Goal: Task Accomplishment & Management: Use online tool/utility

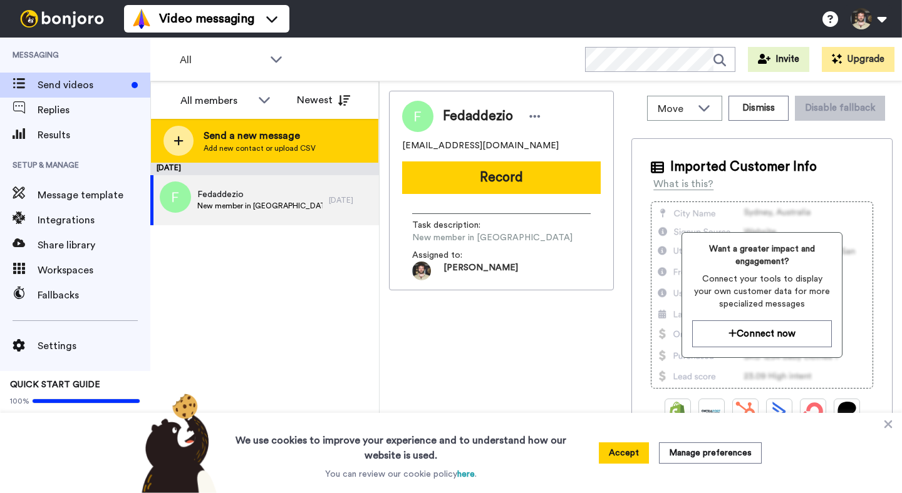
click at [210, 143] on span "Send a new message" at bounding box center [260, 135] width 112 height 15
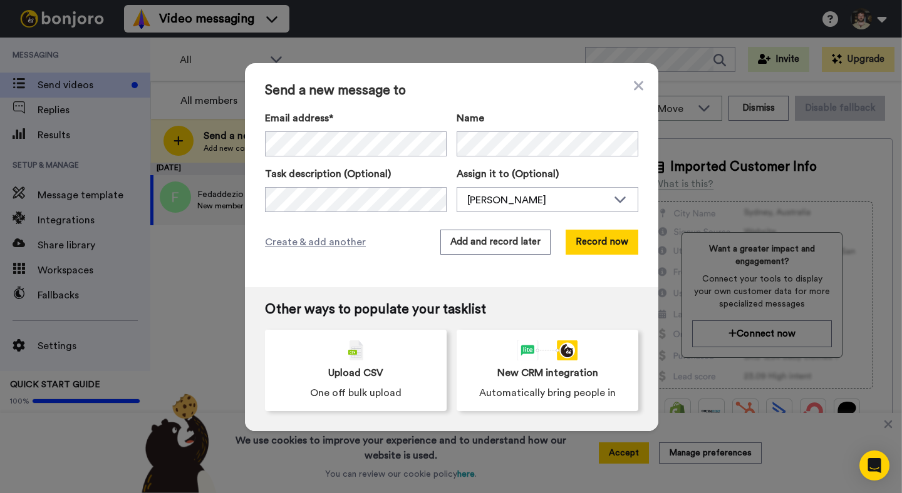
click at [428, 100] on div "Send a new message to Email address* No search result for ‘ juanitasilva7@yahoo…" at bounding box center [451, 175] width 413 height 224
click at [515, 241] on button "Add and record later" at bounding box center [495, 242] width 110 height 25
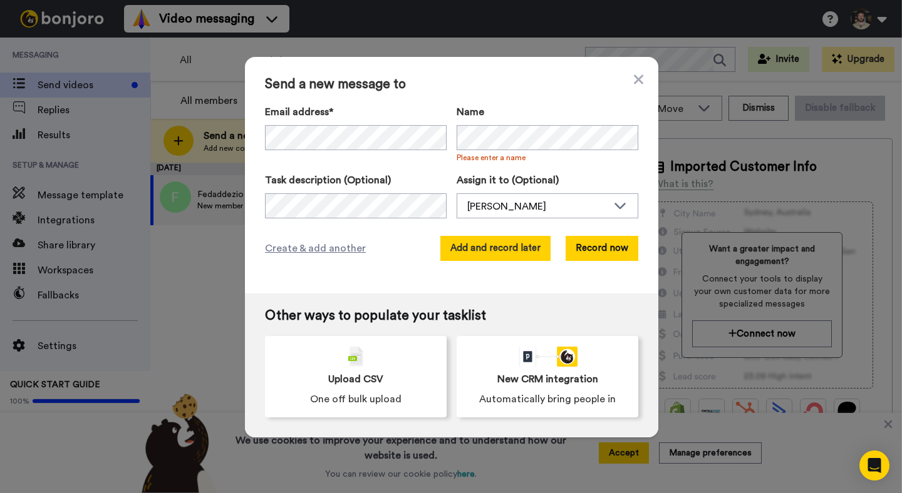
click at [502, 246] on button "Add and record later" at bounding box center [495, 248] width 110 height 25
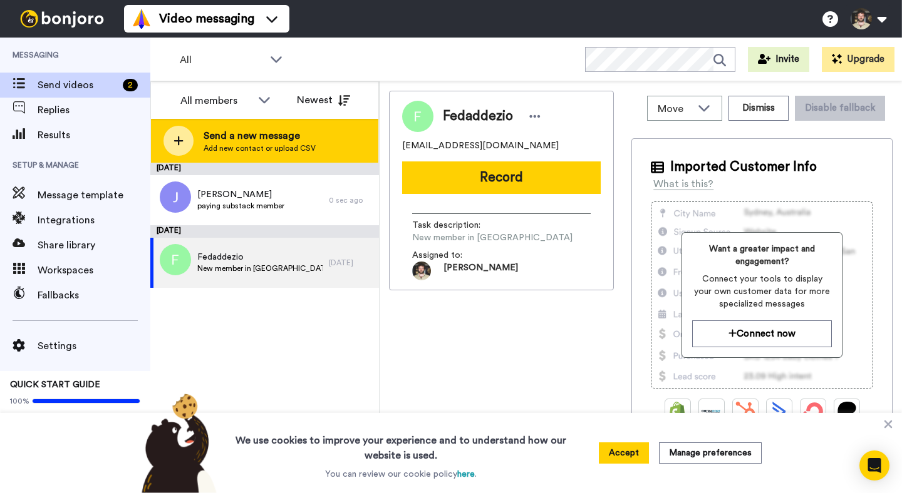
click at [276, 147] on span "Add new contact or upload CSV" at bounding box center [260, 148] width 112 height 10
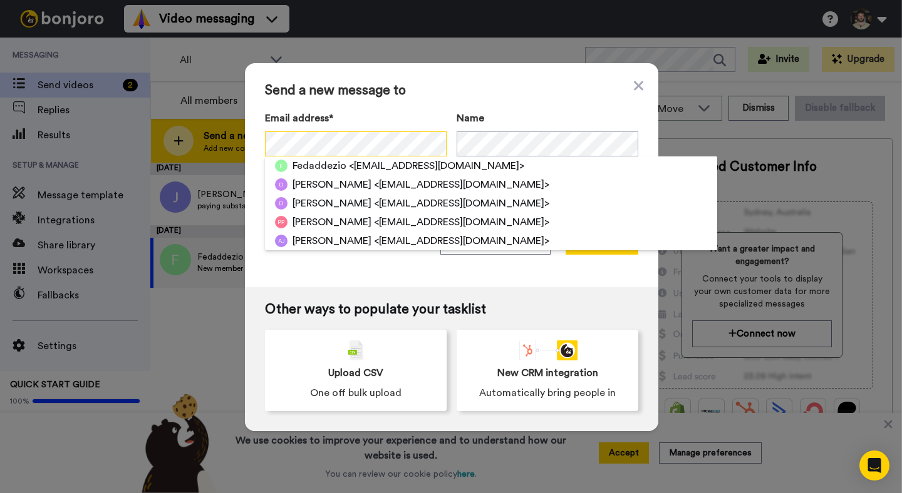
scroll to position [0, 19]
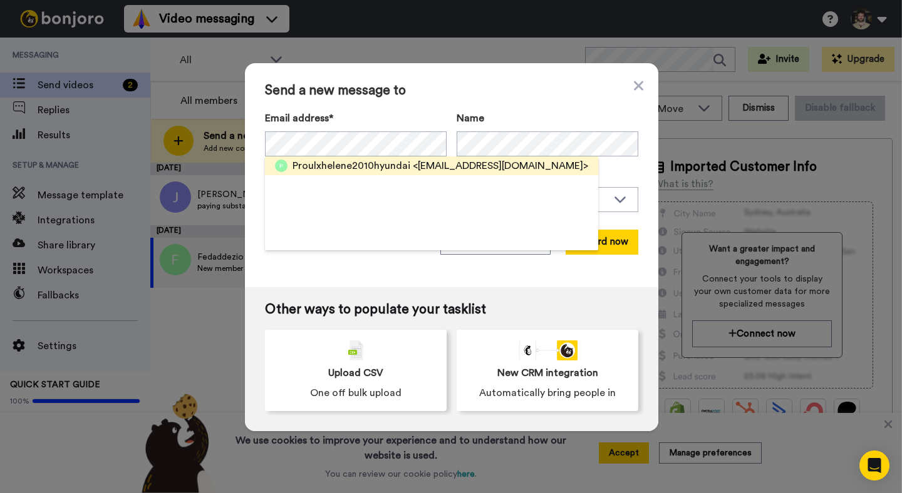
click at [413, 172] on span "<proulxhelene2010hyundai@hotmail.com>" at bounding box center [500, 165] width 175 height 15
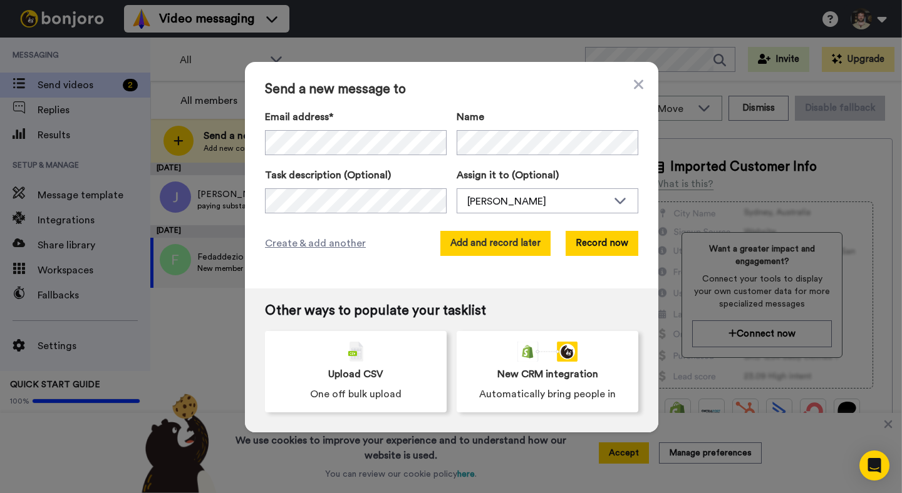
click at [478, 237] on button "Add and record later" at bounding box center [495, 243] width 110 height 25
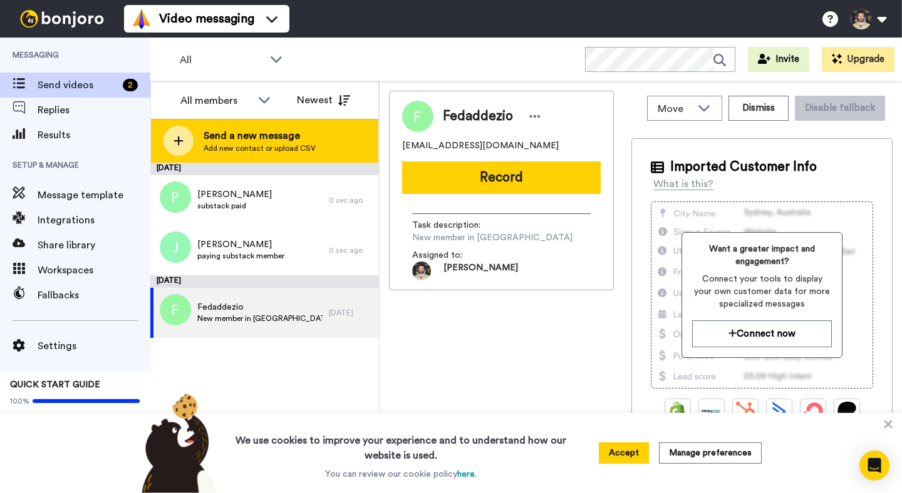
click at [264, 145] on span "Add new contact or upload CSV" at bounding box center [260, 148] width 112 height 10
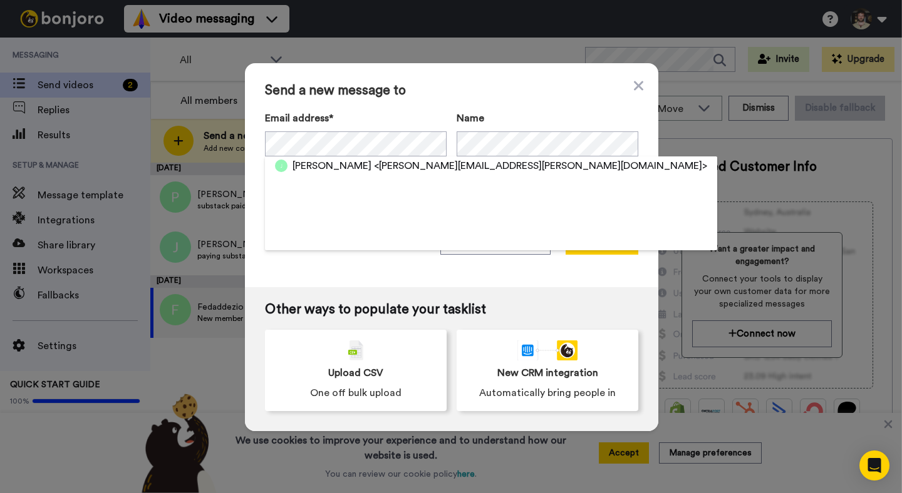
click at [332, 163] on span "Janis runyon" at bounding box center [331, 165] width 79 height 15
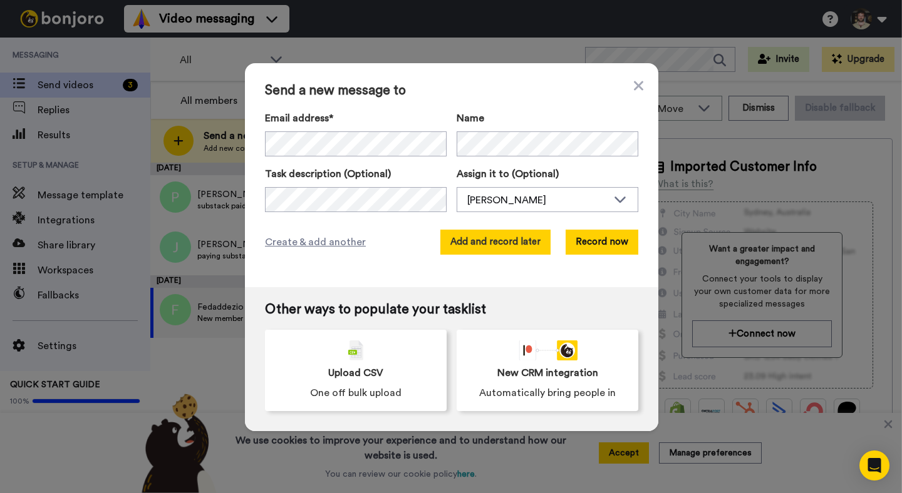
click at [508, 243] on button "Add and record later" at bounding box center [495, 242] width 110 height 25
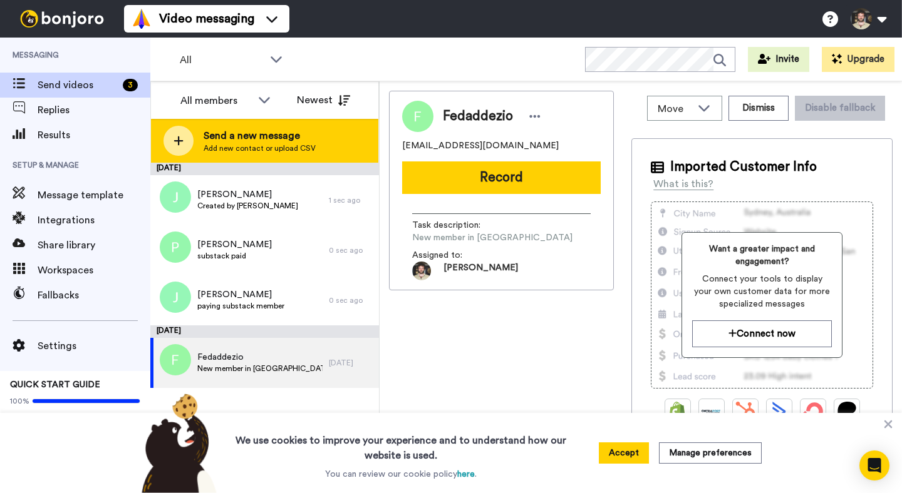
click at [315, 150] on div "Send a new message Add new contact or upload CSV" at bounding box center [264, 141] width 227 height 44
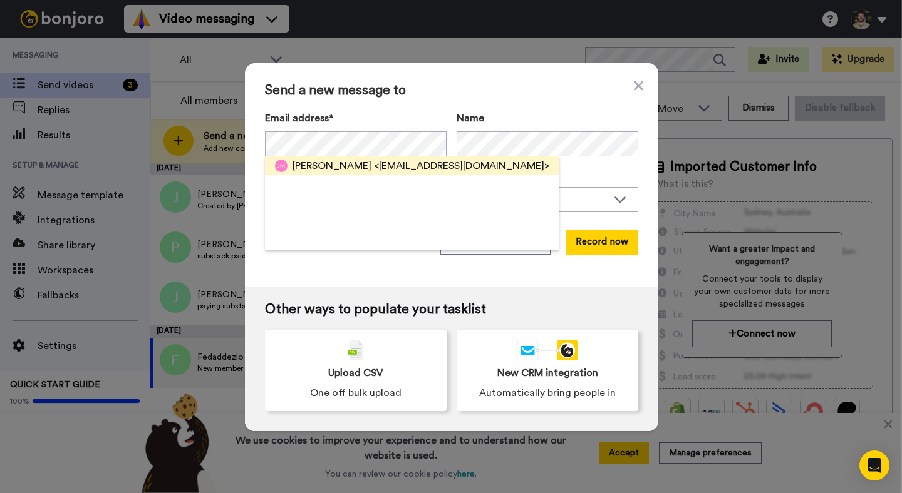
click at [340, 167] on span "John McGrath" at bounding box center [331, 165] width 79 height 15
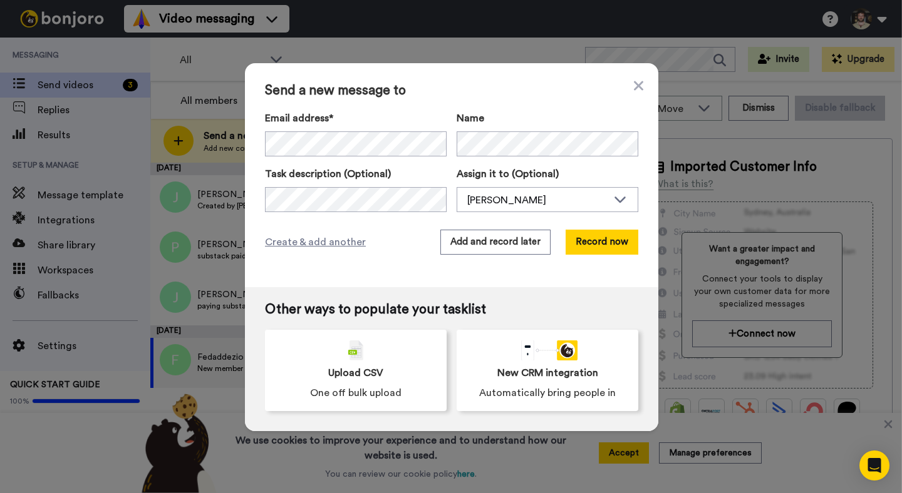
click at [429, 232] on div "Create & add another Add and record later Record now" at bounding box center [451, 242] width 373 height 25
click at [457, 235] on button "Add and record later" at bounding box center [495, 242] width 110 height 25
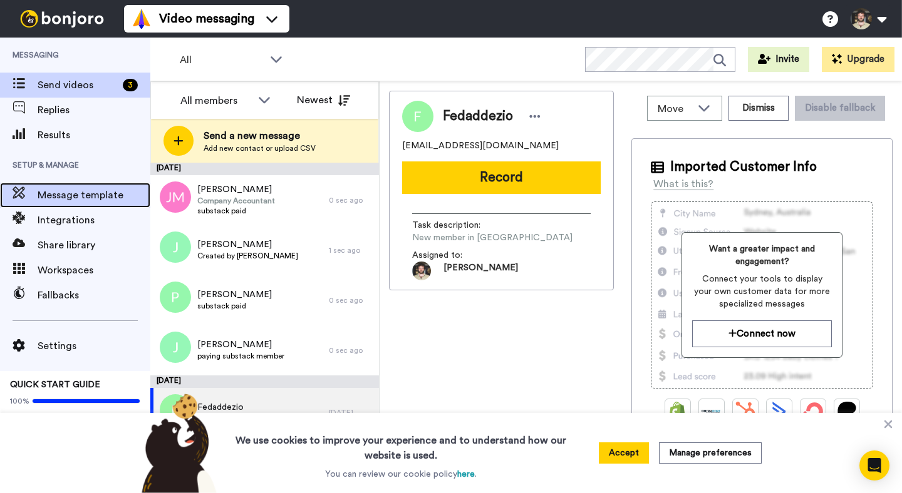
click at [88, 195] on span "Message template" at bounding box center [94, 195] width 113 height 15
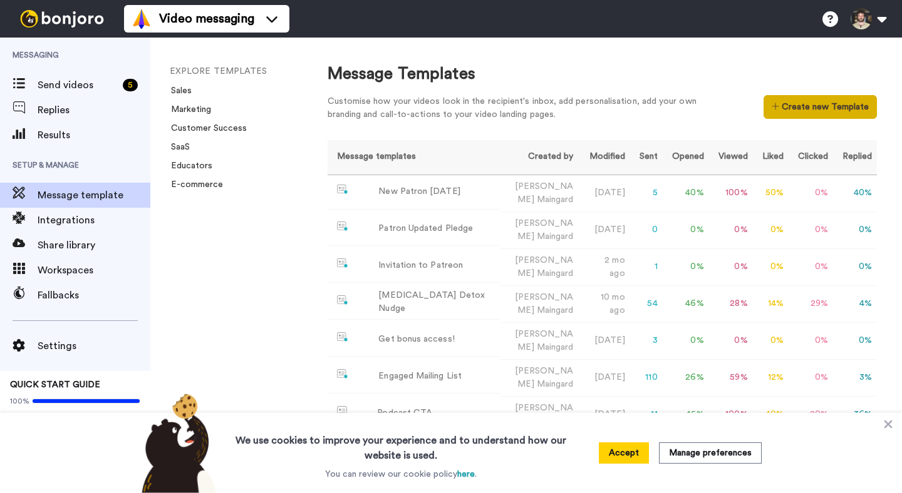
click at [847, 101] on button "Create new Template" at bounding box center [819, 107] width 113 height 24
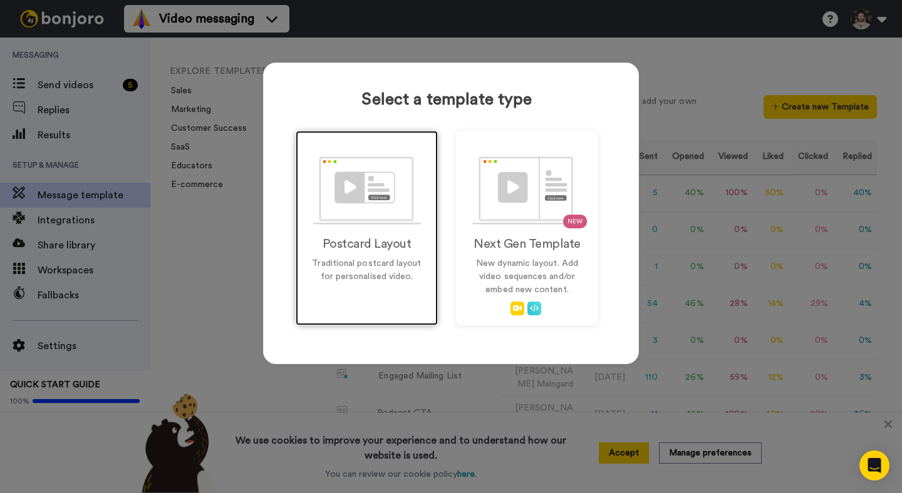
click at [395, 240] on h2 "Postcard Layout" at bounding box center [367, 244] width 116 height 14
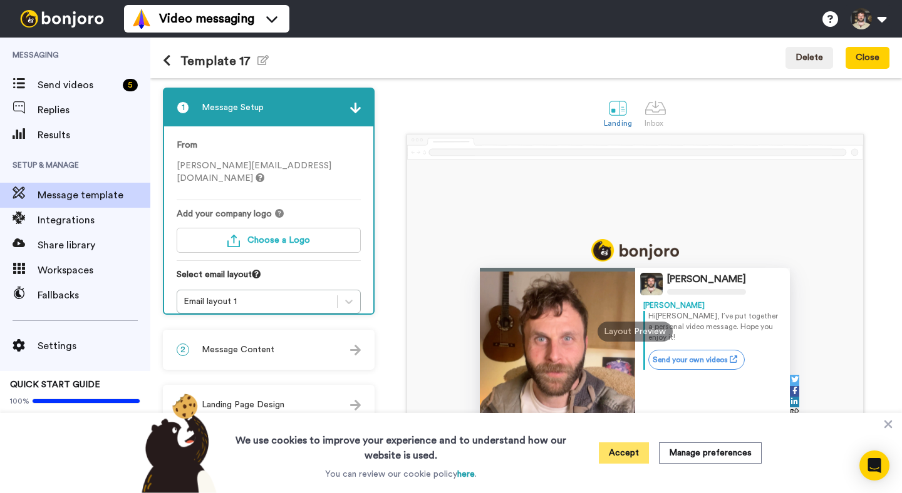
click at [631, 455] on button "Accept" at bounding box center [624, 453] width 50 height 21
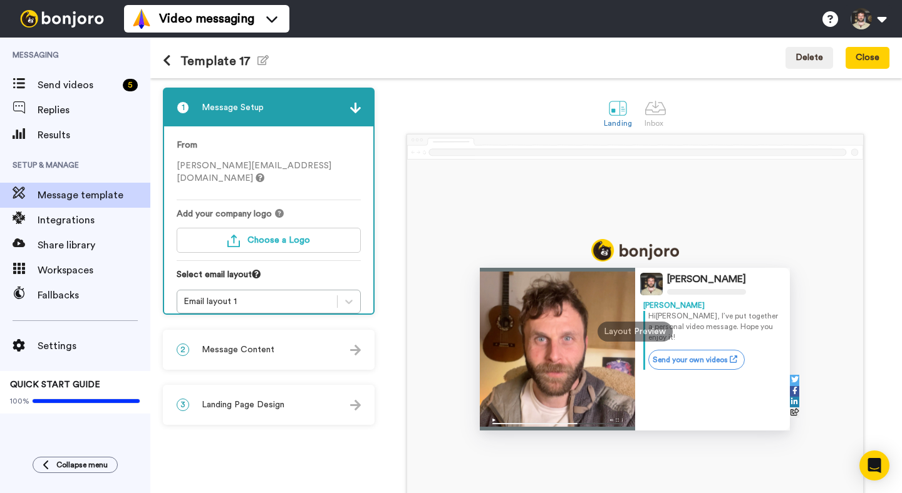
scroll to position [36, 0]
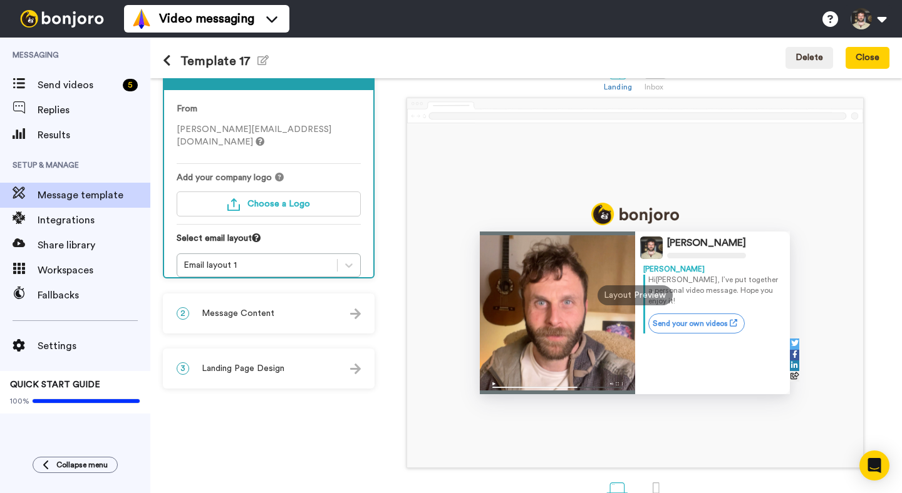
click at [249, 312] on span "Message Content" at bounding box center [238, 313] width 73 height 13
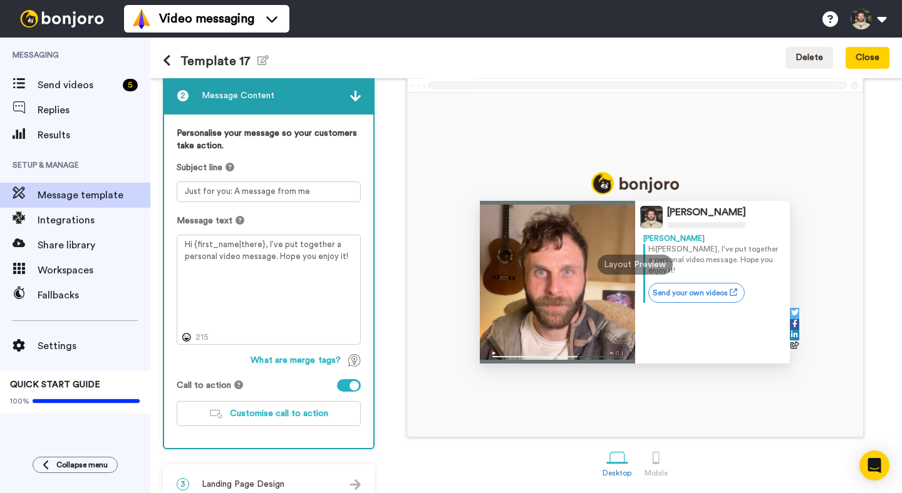
scroll to position [88, 0]
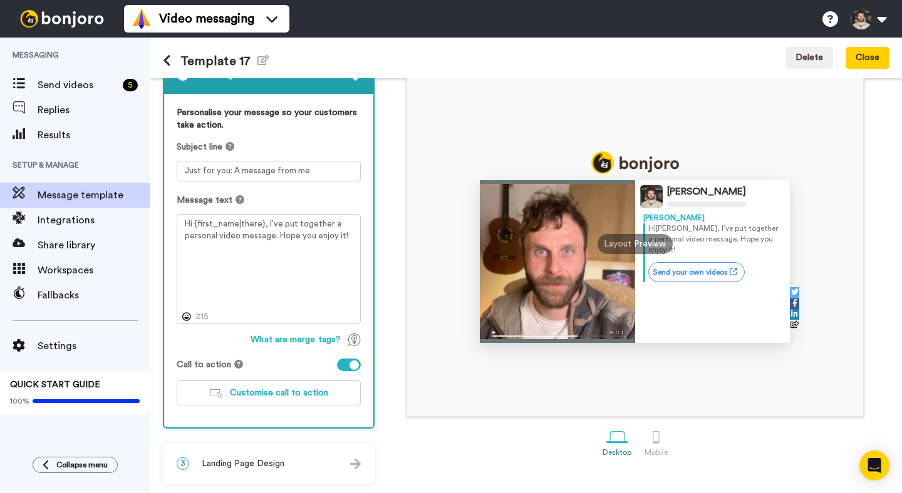
click at [345, 364] on div at bounding box center [349, 365] width 24 height 13
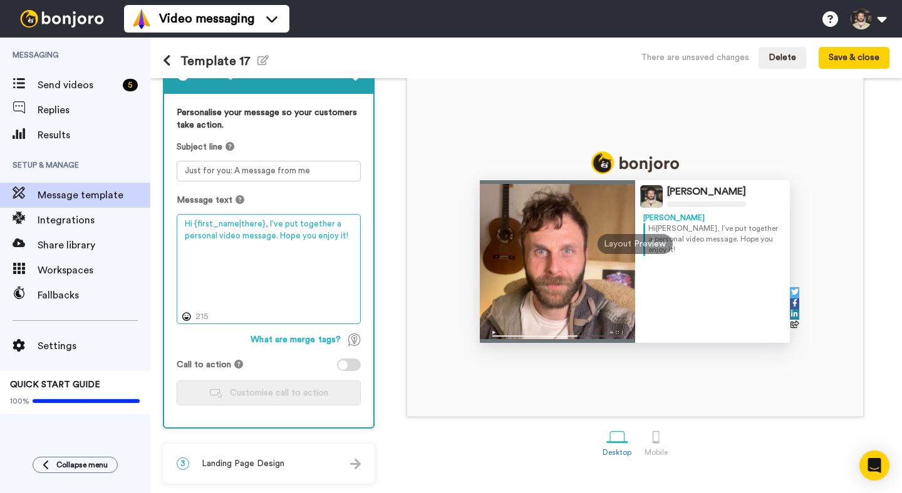
click at [255, 226] on textarea "Hi {first_name|there}, I’ve put together a personal video message. Hope you enj…" at bounding box center [269, 269] width 184 height 110
click at [317, 248] on textarea "Hi there, I’ve put together a personal video message. Hope you enjoy it!" at bounding box center [269, 269] width 184 height 110
type textarea "Hi there, I’ve put together a personal video message. Hope you enjoy it!"
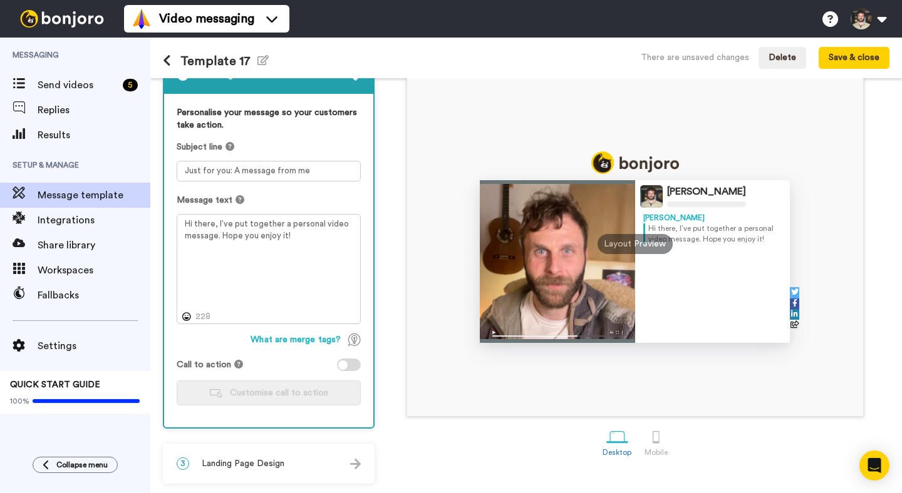
click at [280, 455] on div "3 Landing Page Design" at bounding box center [268, 464] width 209 height 38
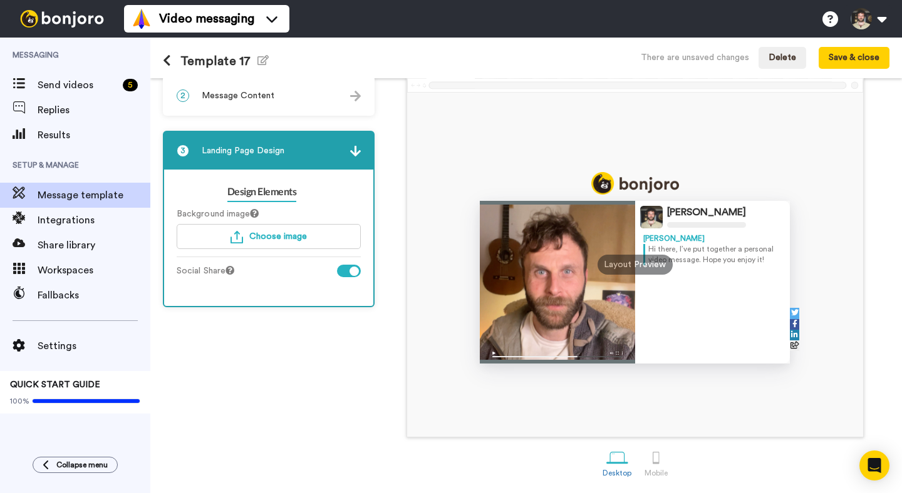
scroll to position [68, 0]
click at [344, 271] on div at bounding box center [349, 271] width 24 height 13
click at [238, 123] on div "1 Message Setup From [PERSON_NAME][EMAIL_ADDRESS][DOMAIN_NAME] Add your company…" at bounding box center [272, 252] width 218 height 463
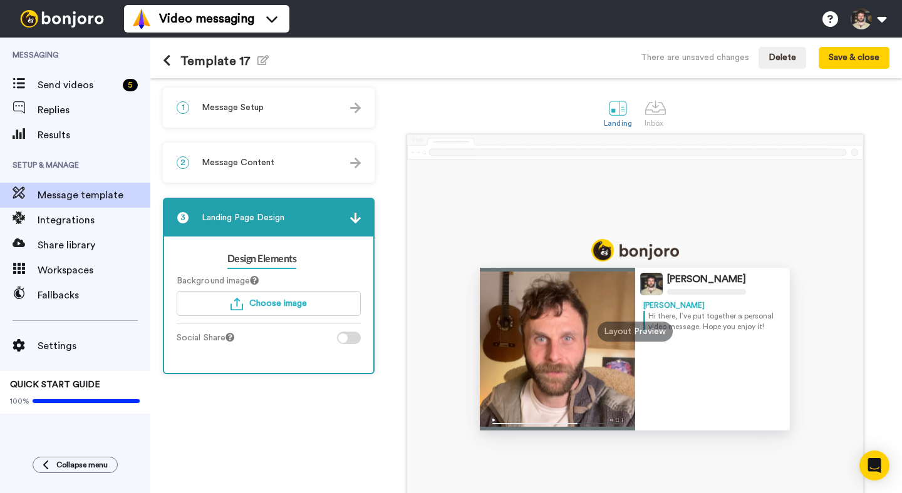
click at [240, 167] on span "Message Content" at bounding box center [238, 163] width 73 height 13
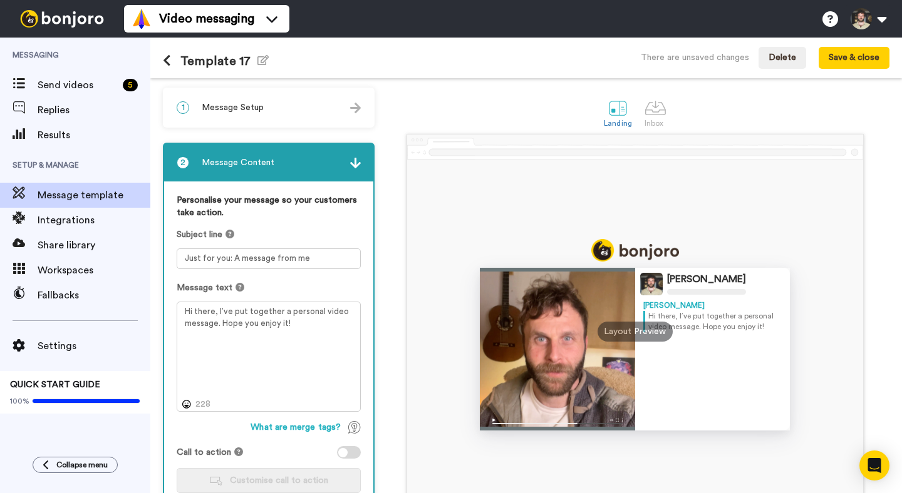
click at [256, 100] on div "1 Message Setup" at bounding box center [268, 108] width 209 height 38
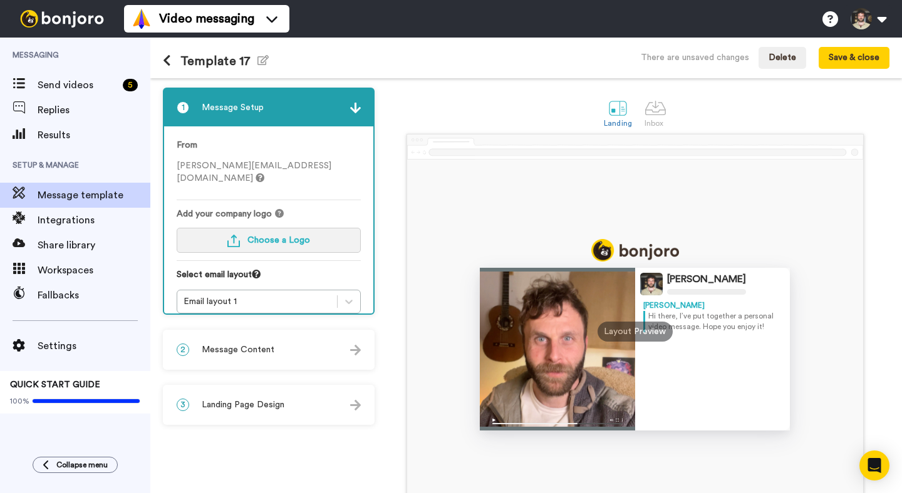
click at [291, 236] on span "Choose a Logo" at bounding box center [278, 240] width 63 height 9
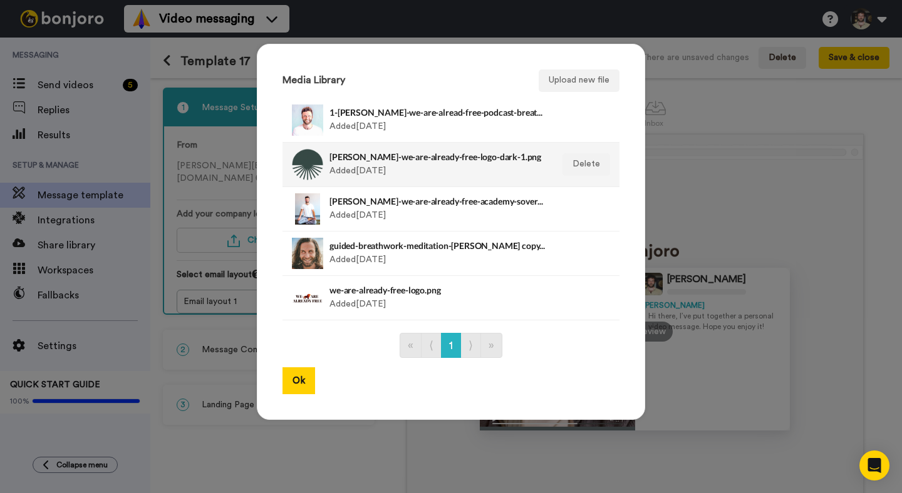
click at [414, 158] on h4 "[PERSON_NAME]-we-are-already-free-logo-dark-1.png" at bounding box center [437, 156] width 216 height 9
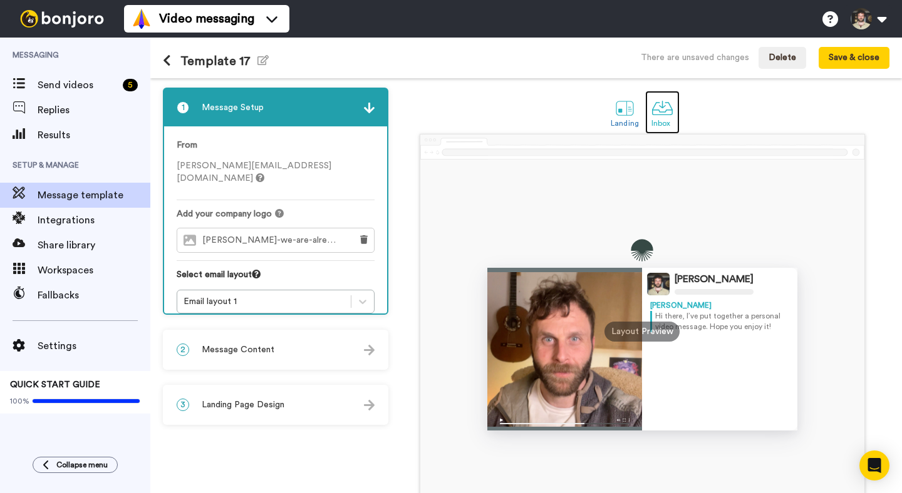
click at [666, 114] on div at bounding box center [662, 108] width 22 height 22
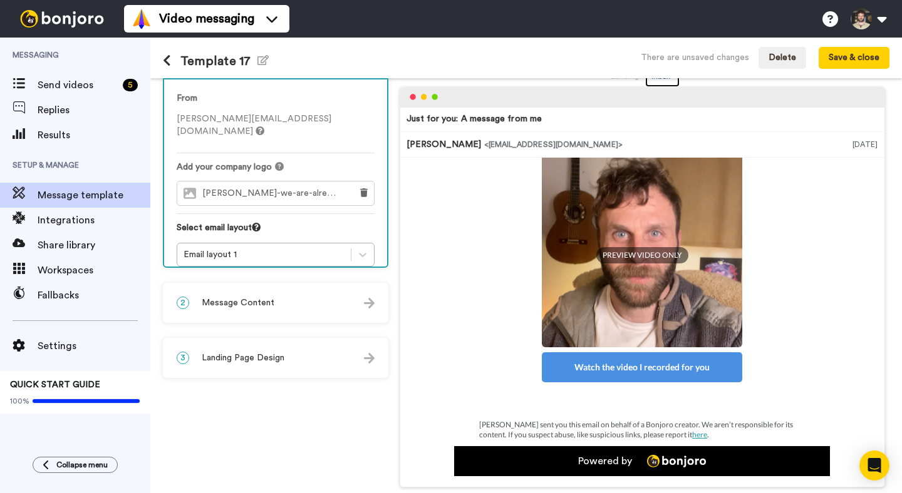
scroll to position [49, 0]
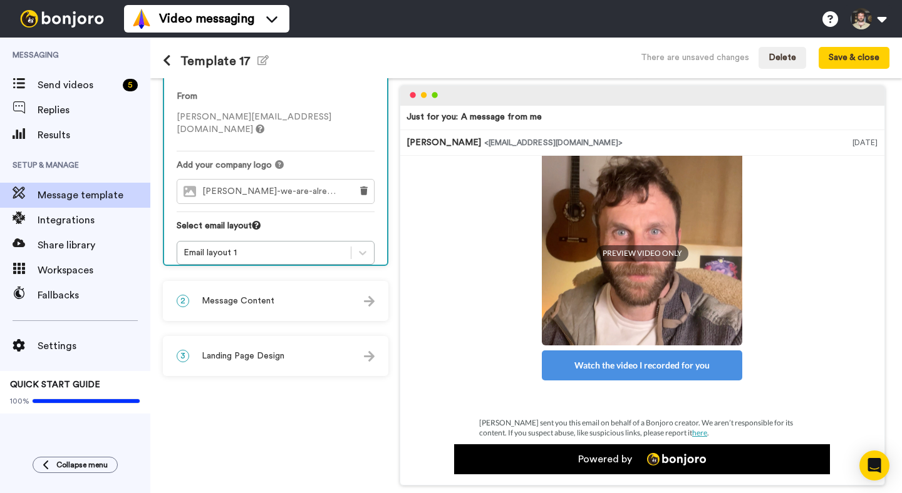
click at [256, 286] on div "2 Message Content" at bounding box center [275, 301] width 223 height 38
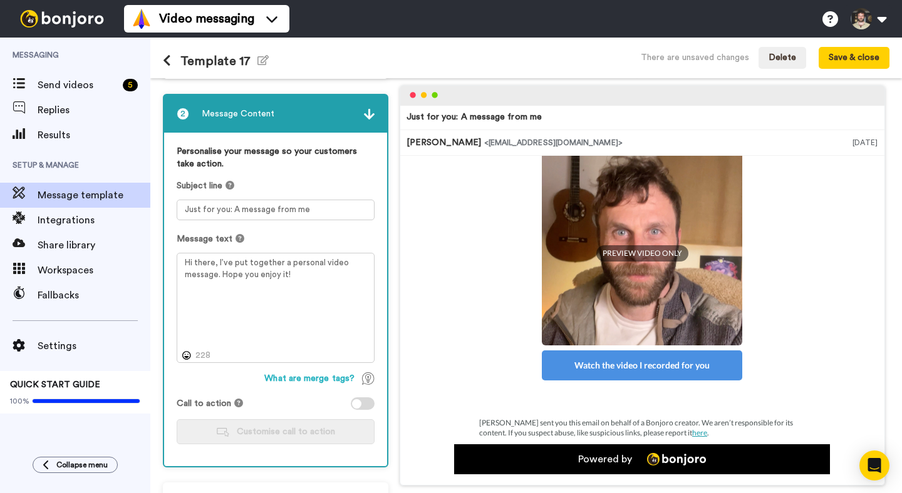
click at [360, 401] on div at bounding box center [356, 404] width 9 height 9
click at [287, 429] on span "Customise call to action" at bounding box center [286, 432] width 98 height 9
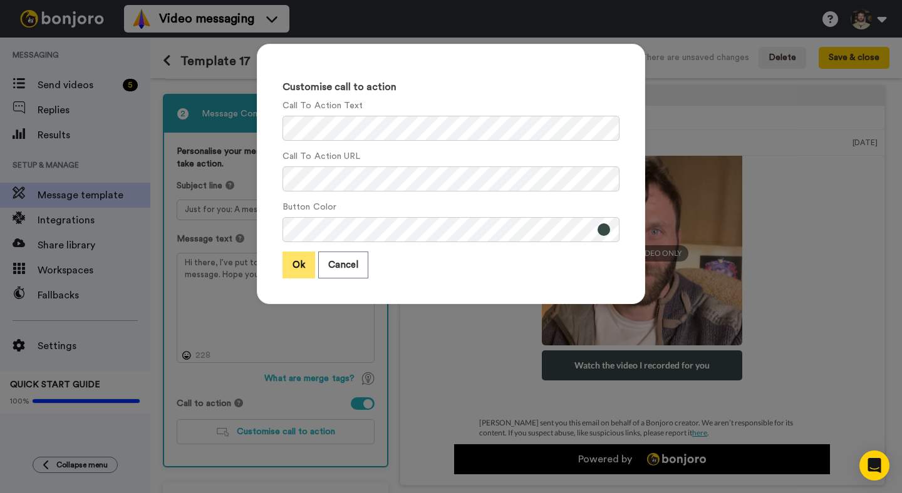
click at [299, 260] on button "Ok" at bounding box center [298, 265] width 33 height 27
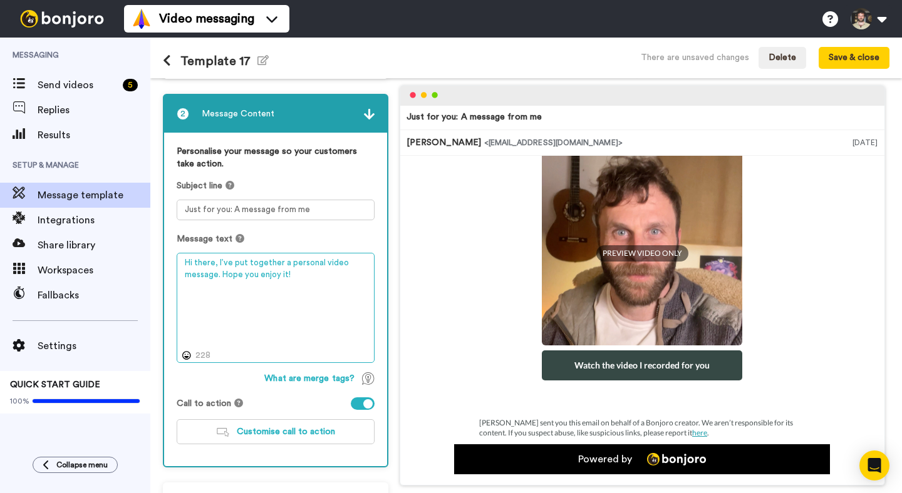
click at [294, 263] on textarea "Hi there, I’ve put together a personal video message. Hope you enjoy it!" at bounding box center [276, 308] width 198 height 110
click at [361, 401] on div at bounding box center [363, 404] width 24 height 13
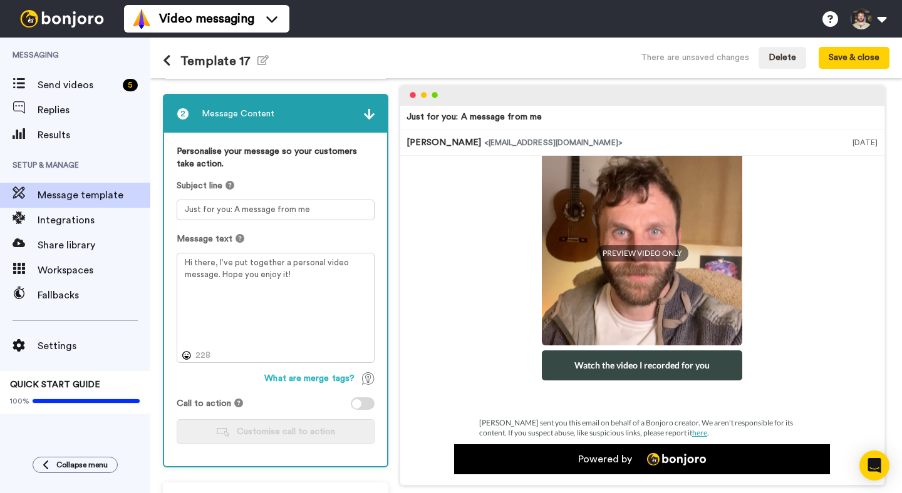
scroll to position [0, 0]
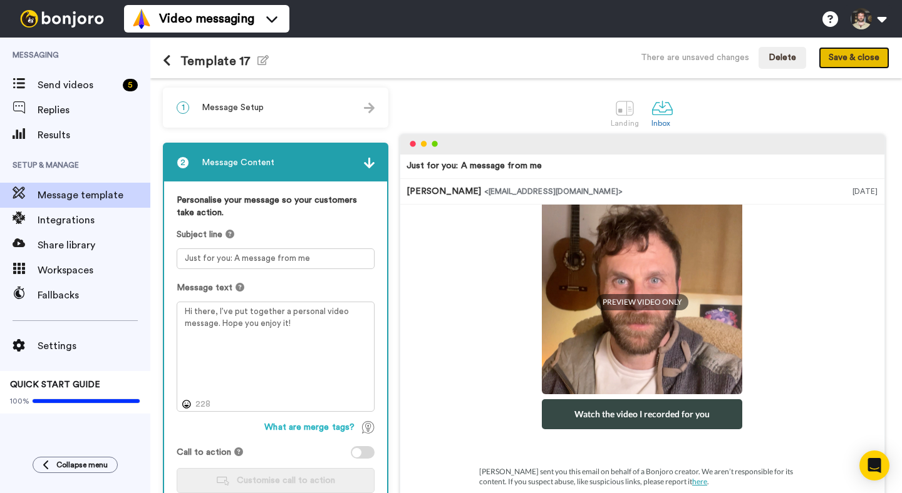
click at [836, 60] on button "Save & close" at bounding box center [853, 58] width 71 height 23
